Goal: Task Accomplishment & Management: Manage account settings

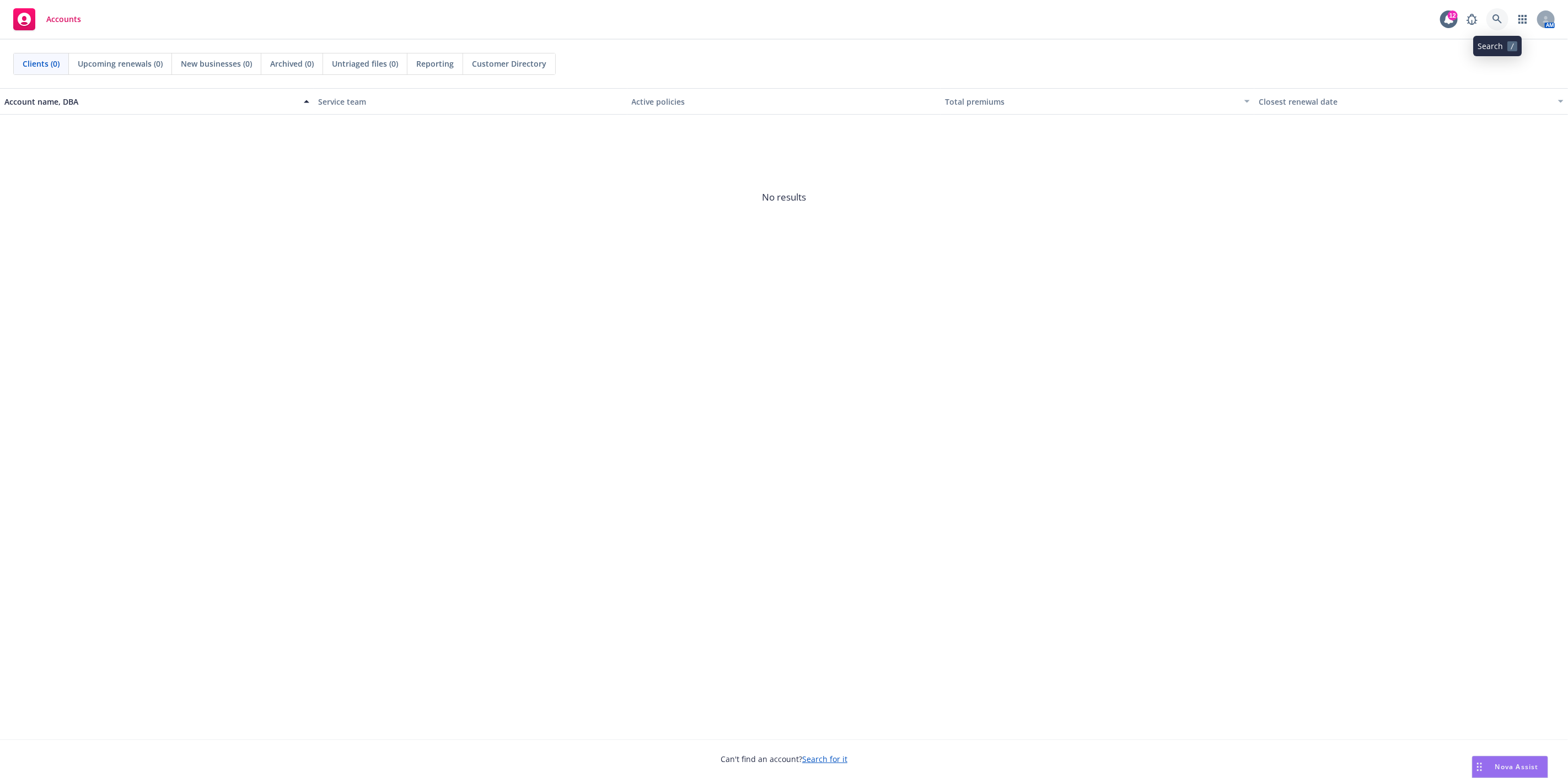
click at [1503, 19] on link at bounding box center [1498, 19] width 22 height 22
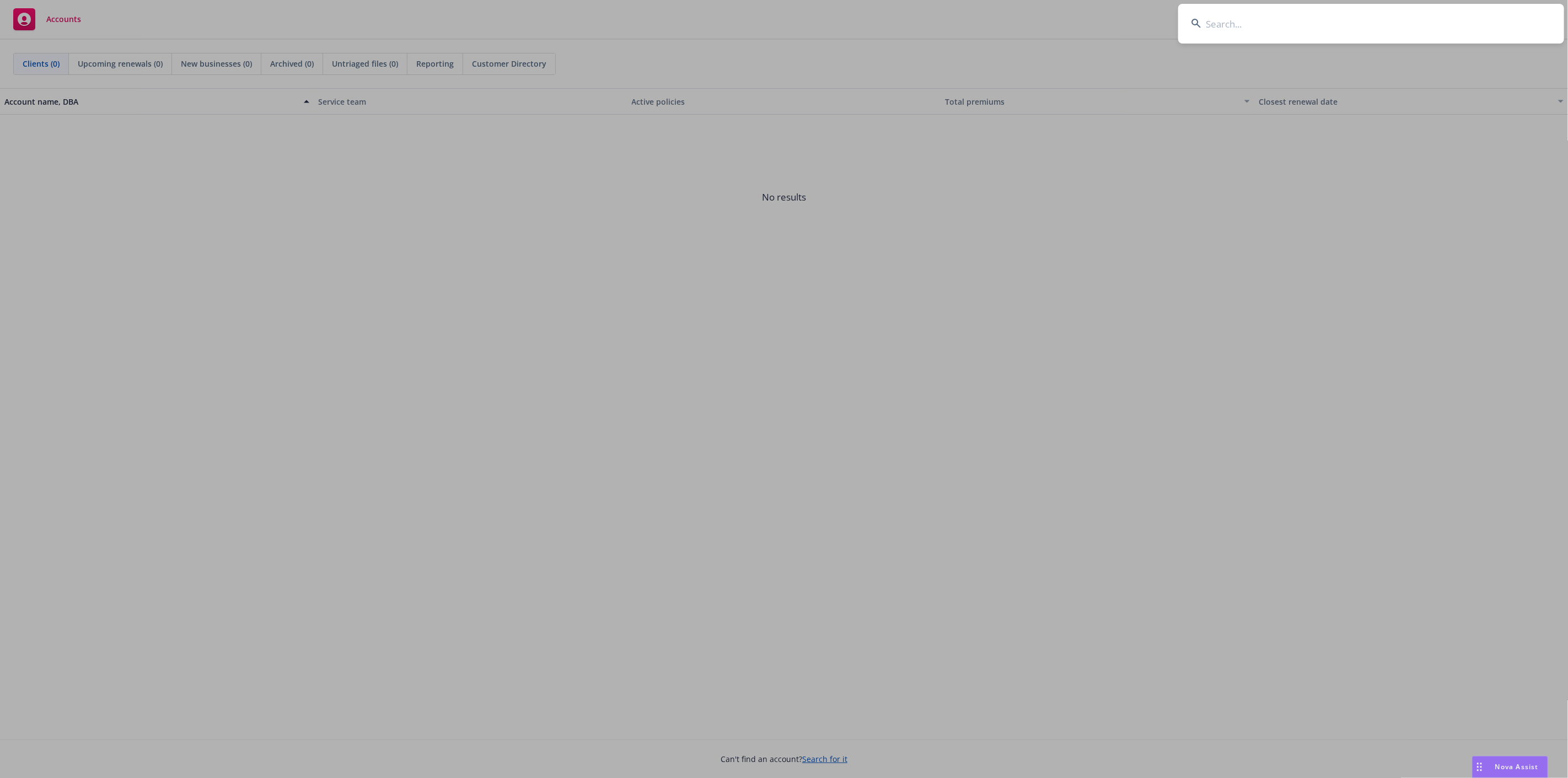
click at [1220, 26] on input at bounding box center [1371, 24] width 386 height 40
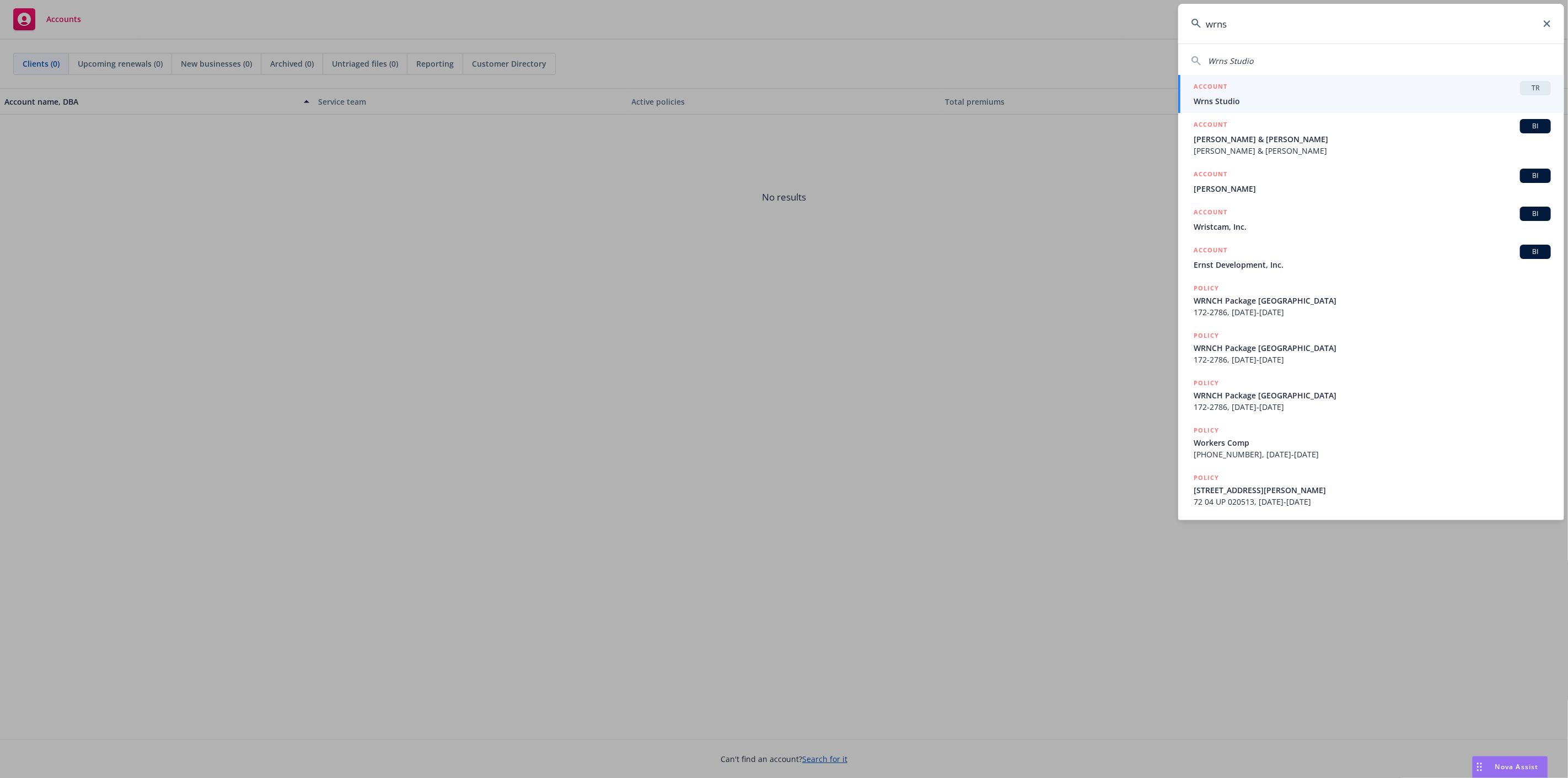
type input "wrns"
click at [1250, 95] on span "Wrns Studio" at bounding box center [1373, 101] width 357 height 11
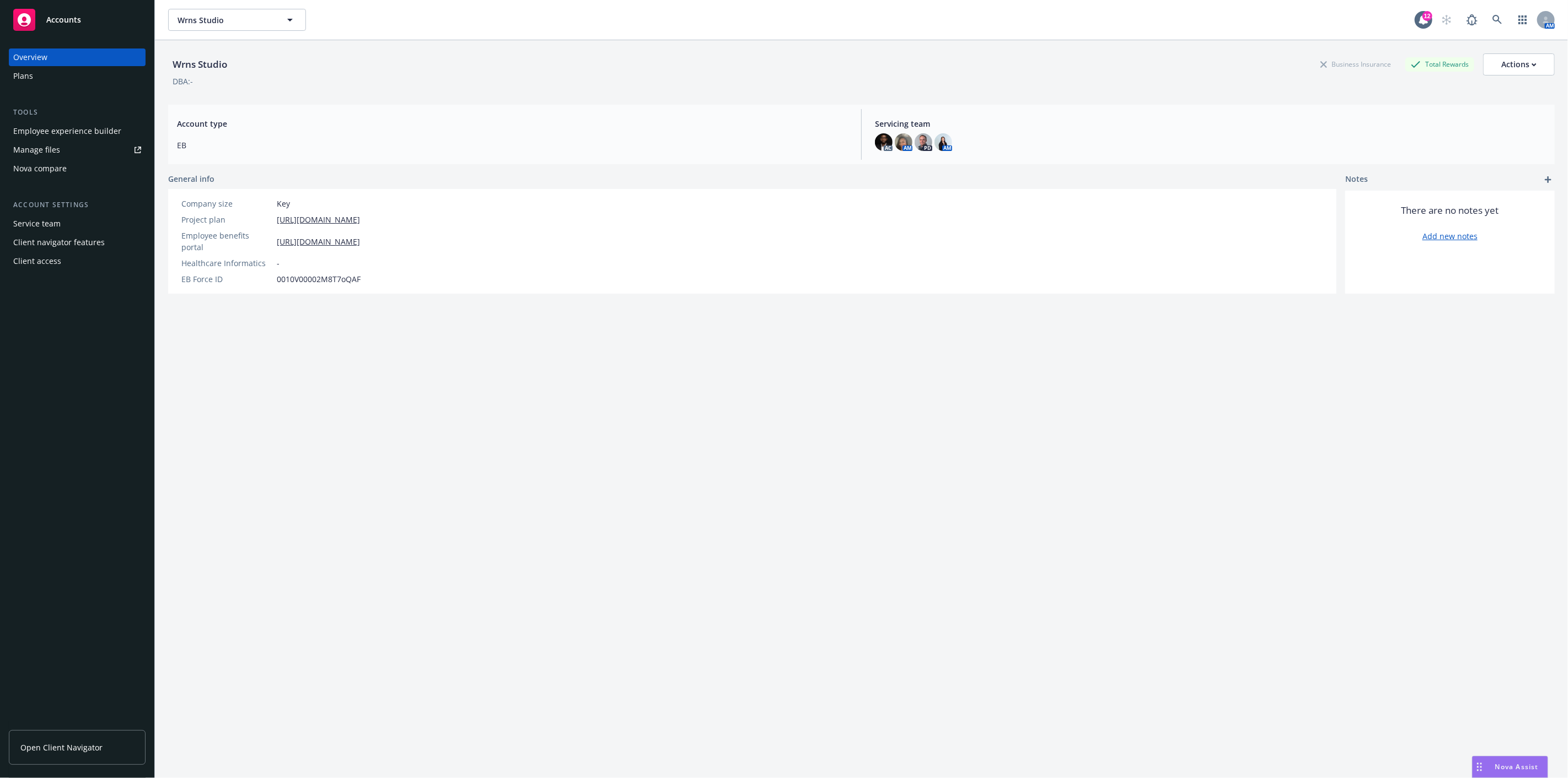
click at [37, 70] on div "Plans" at bounding box center [78, 76] width 128 height 18
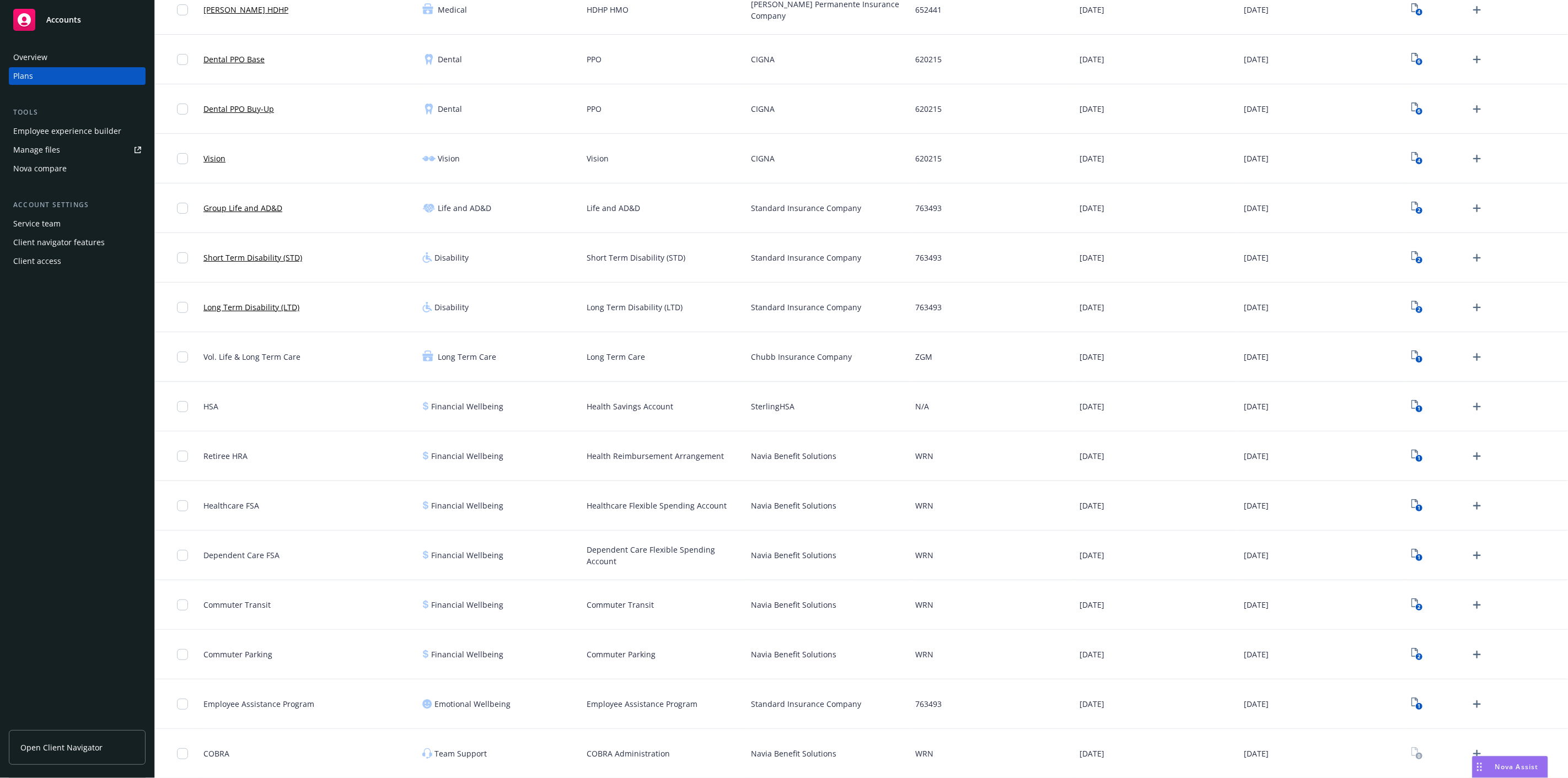
scroll to position [321, 0]
click at [65, 130] on div "Employee experience builder" at bounding box center [67, 131] width 108 height 18
click at [1417, 705] on text "1" at bounding box center [1418, 706] width 2 height 7
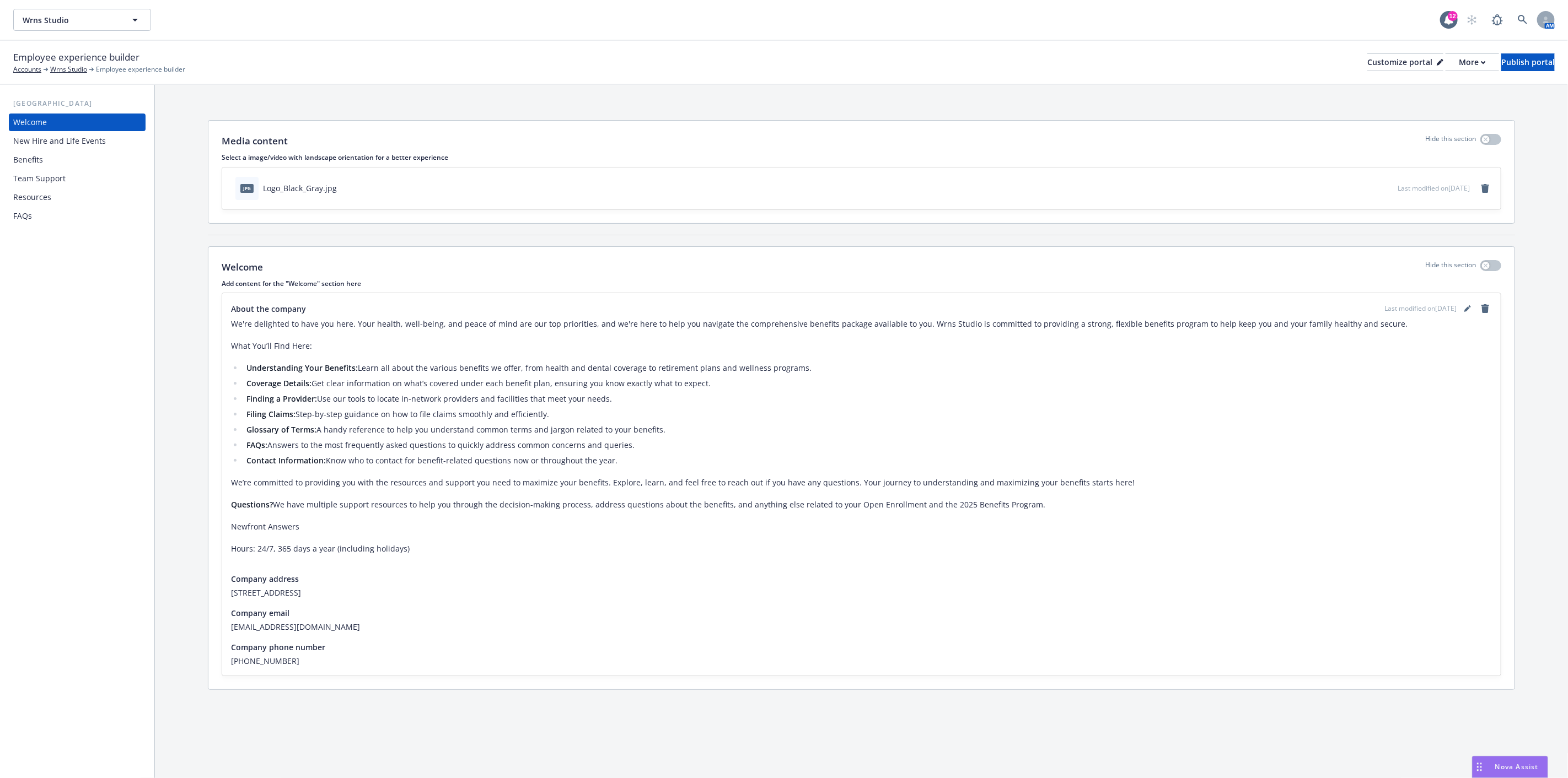
click at [44, 155] on div "Benefits" at bounding box center [78, 160] width 128 height 18
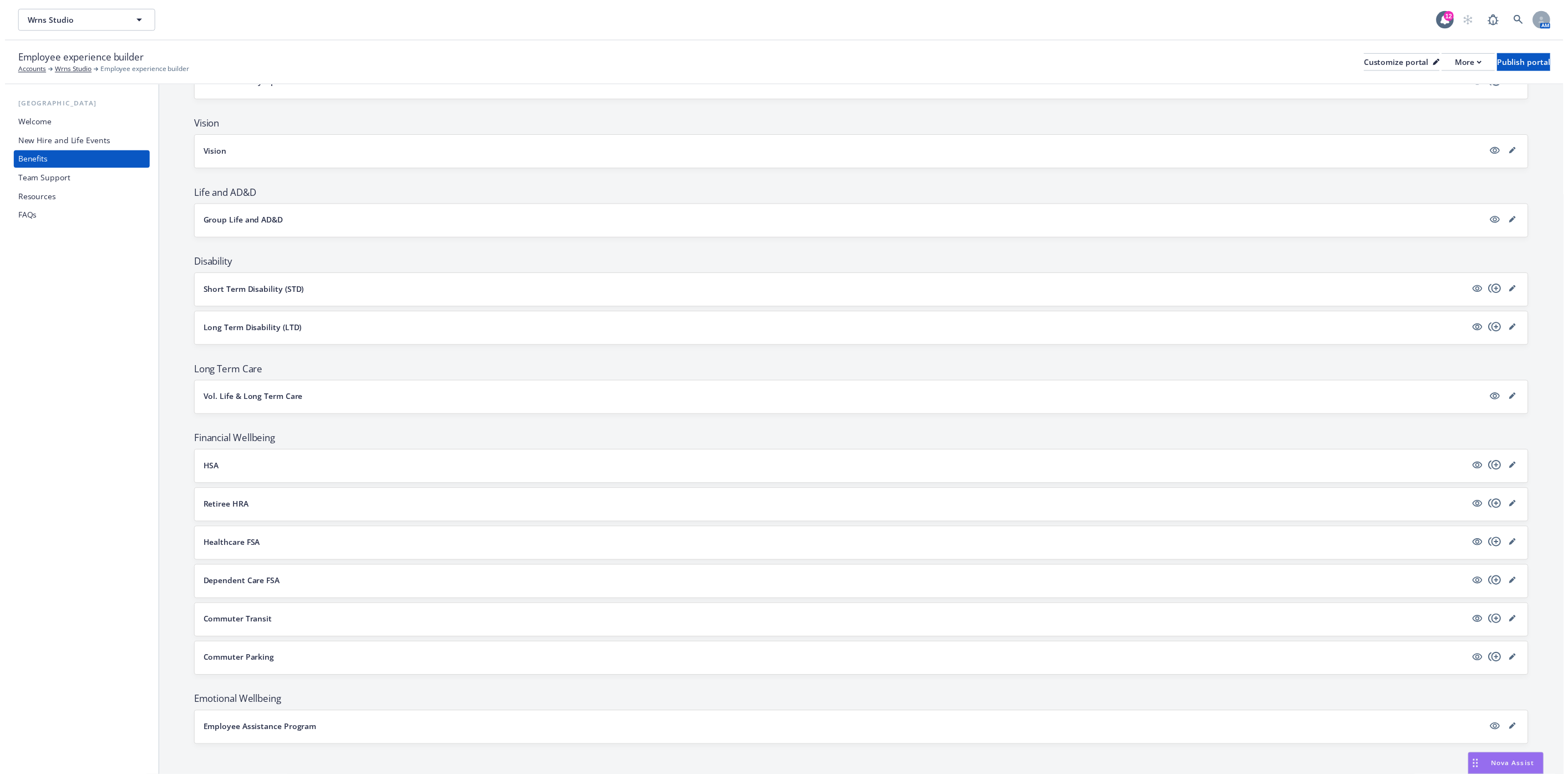
scroll to position [414, 0]
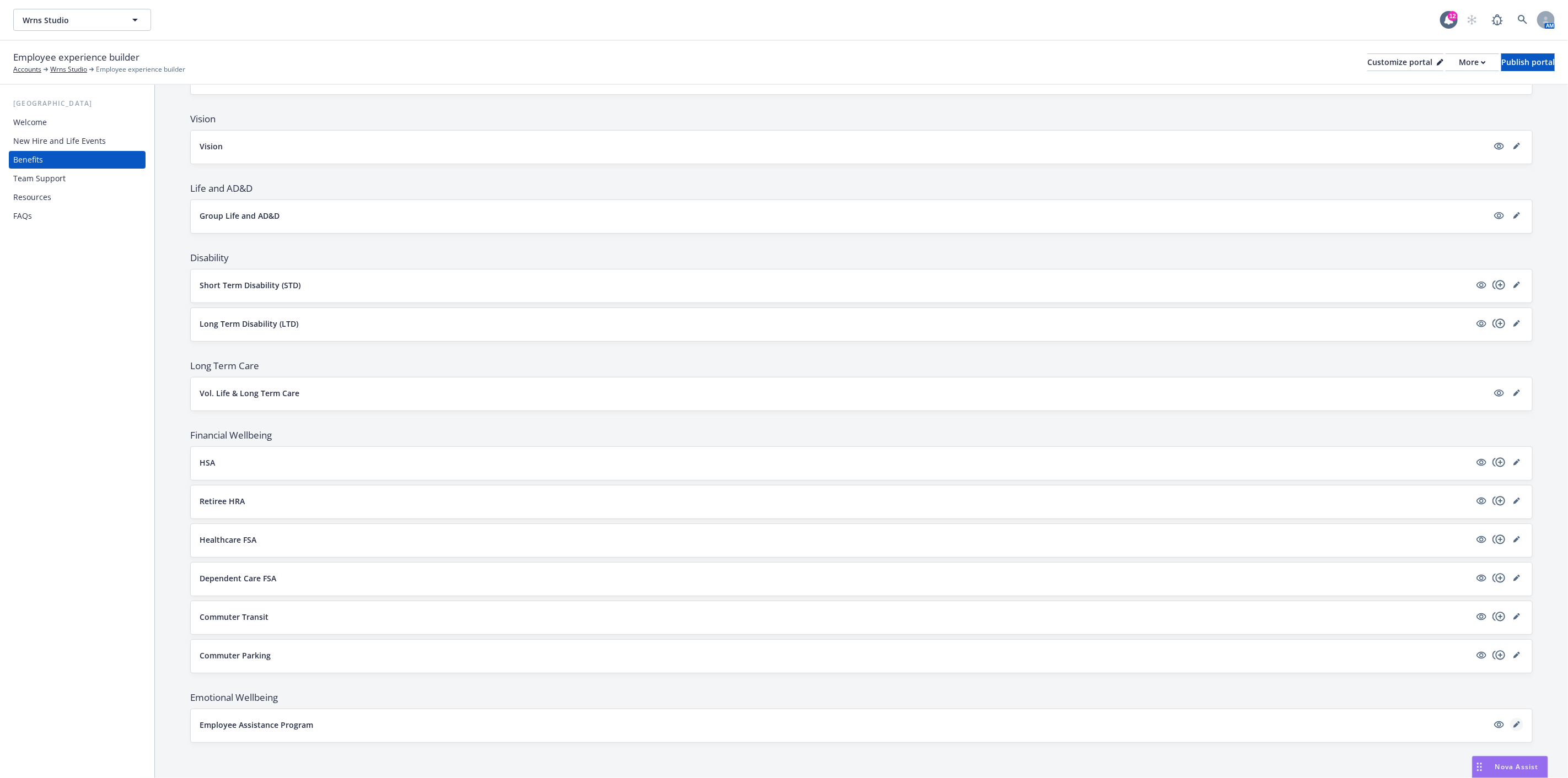
click at [1514, 724] on icon "editPencil" at bounding box center [1516, 725] width 6 height 6
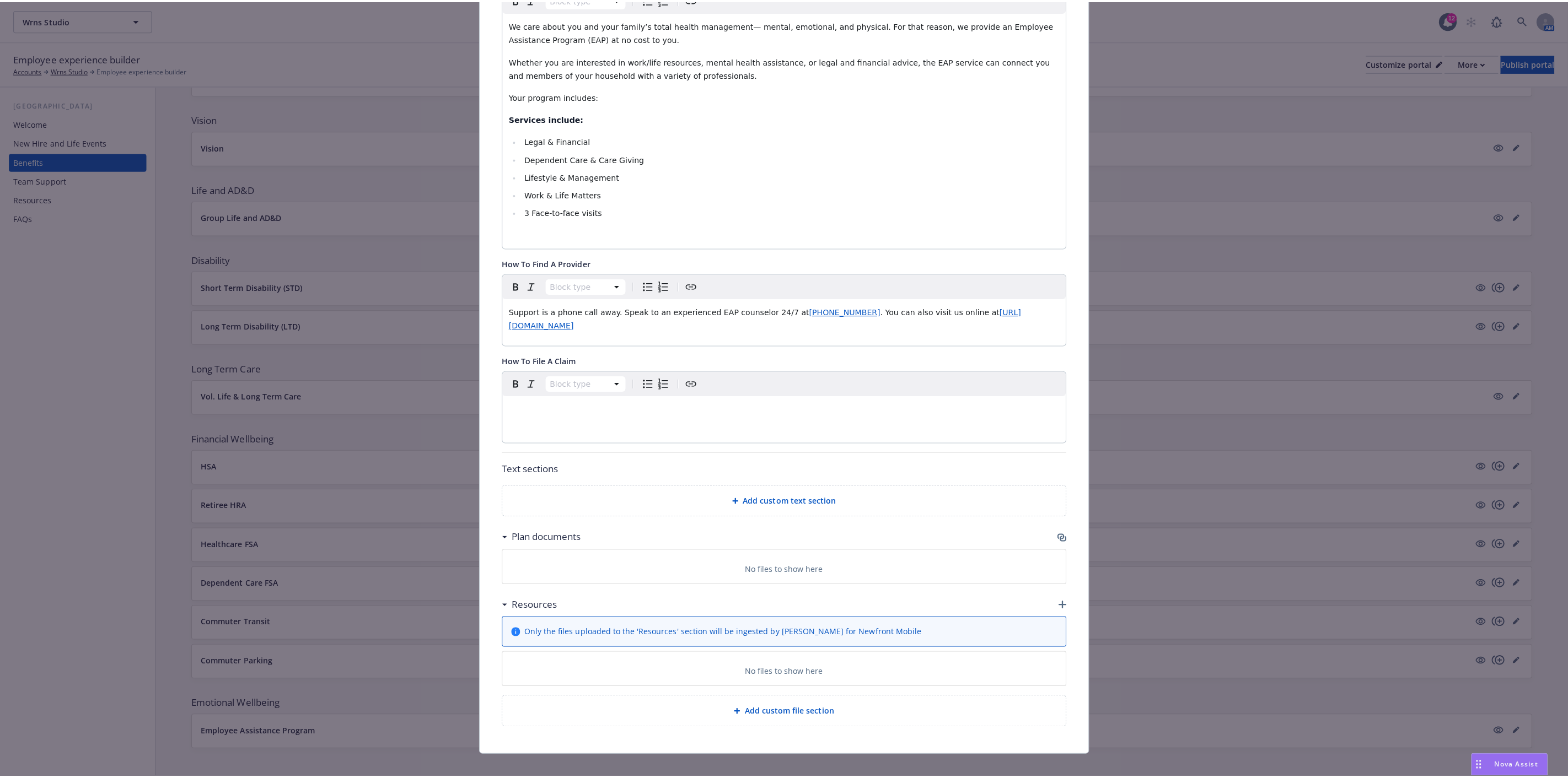
scroll to position [292, 0]
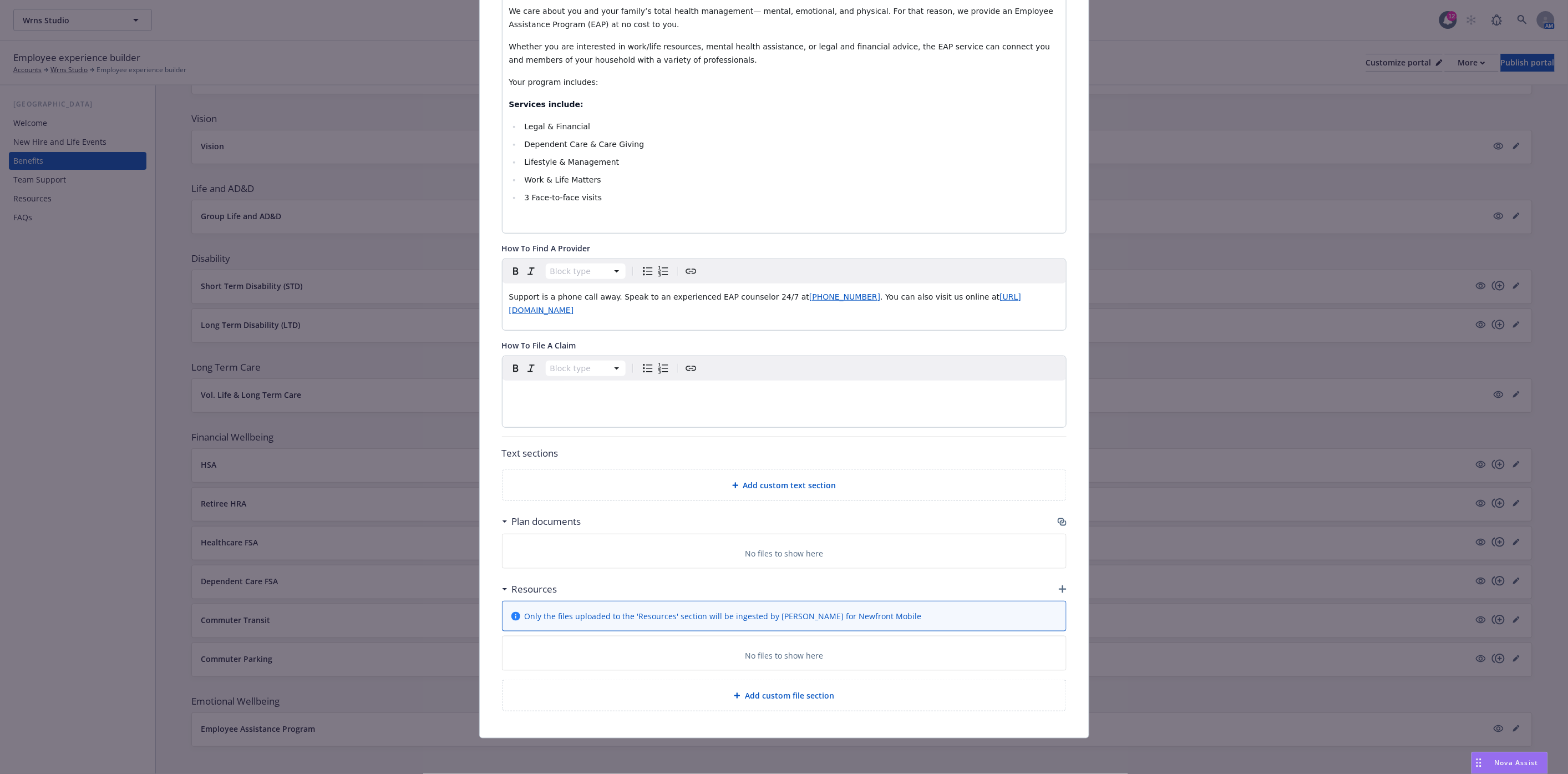
click at [1059, 518] on icon "button" at bounding box center [1062, 522] width 9 height 9
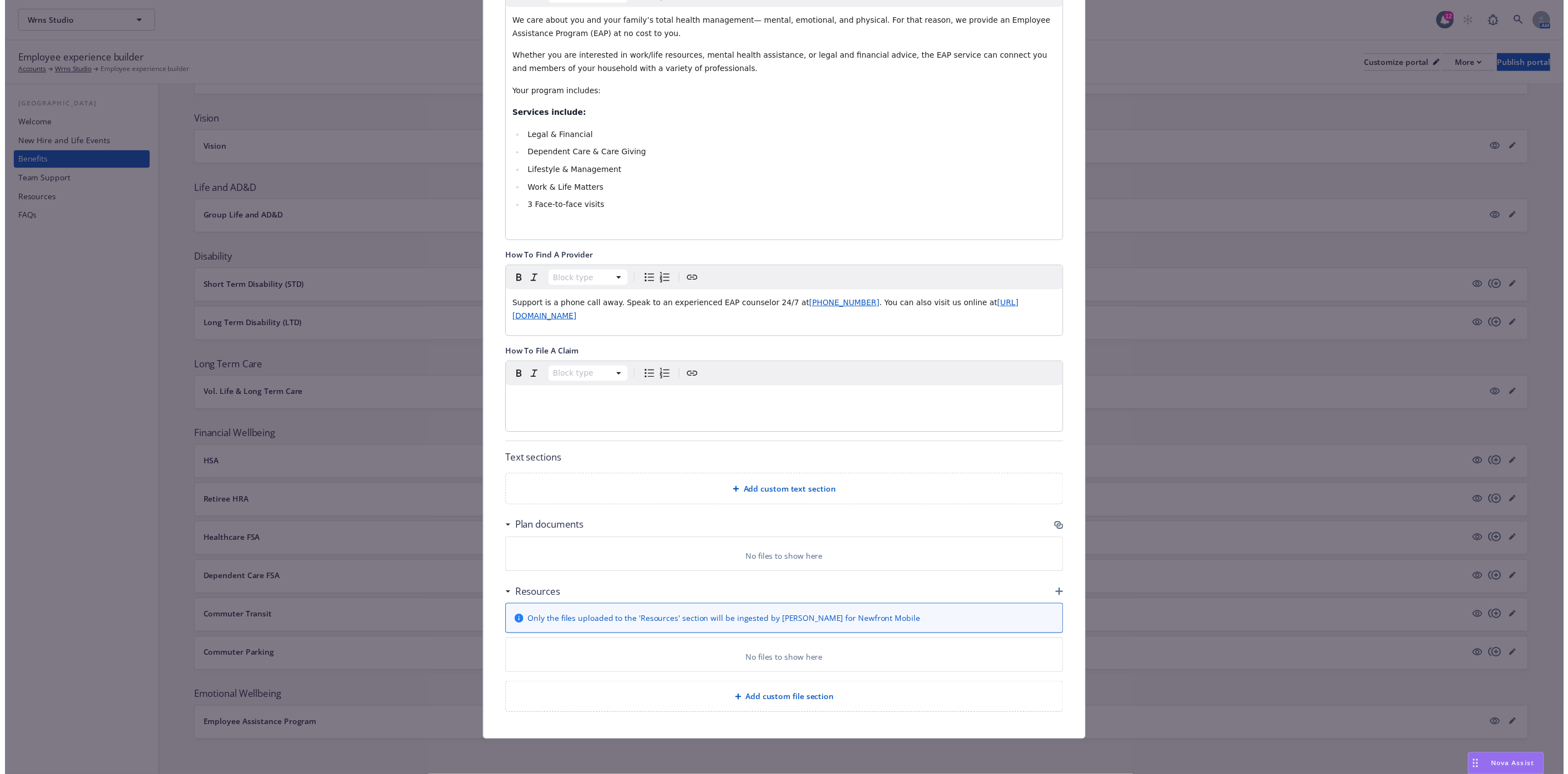
scroll to position [285, 0]
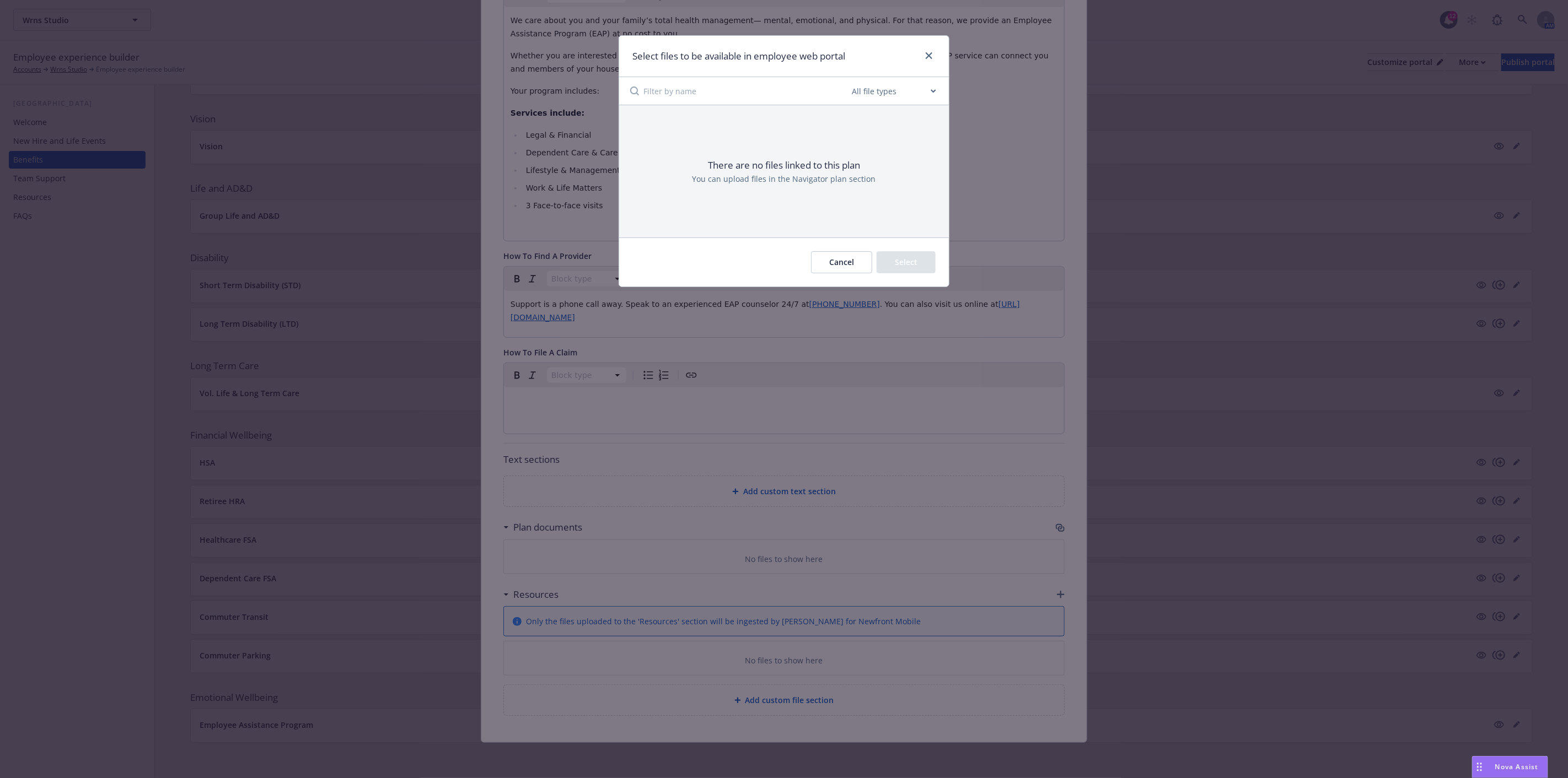
click at [939, 51] on div "Select files to be available in employee web portal" at bounding box center [784, 57] width 330 height 42
click at [931, 52] on icon "close" at bounding box center [929, 55] width 6 height 6
